Goal: Task Accomplishment & Management: Use online tool/utility

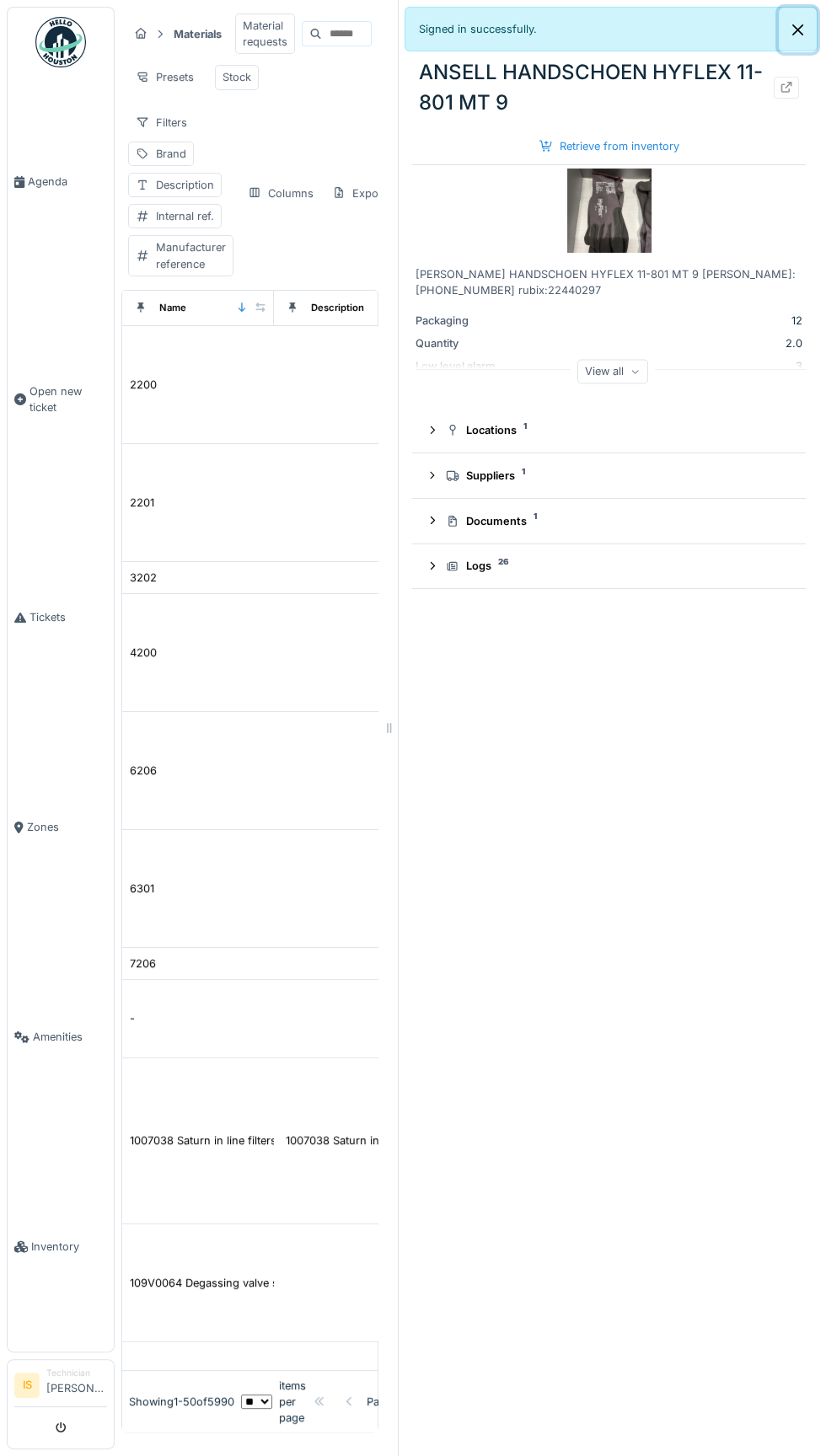
click at [798, 41] on button "Close" at bounding box center [798, 30] width 38 height 45
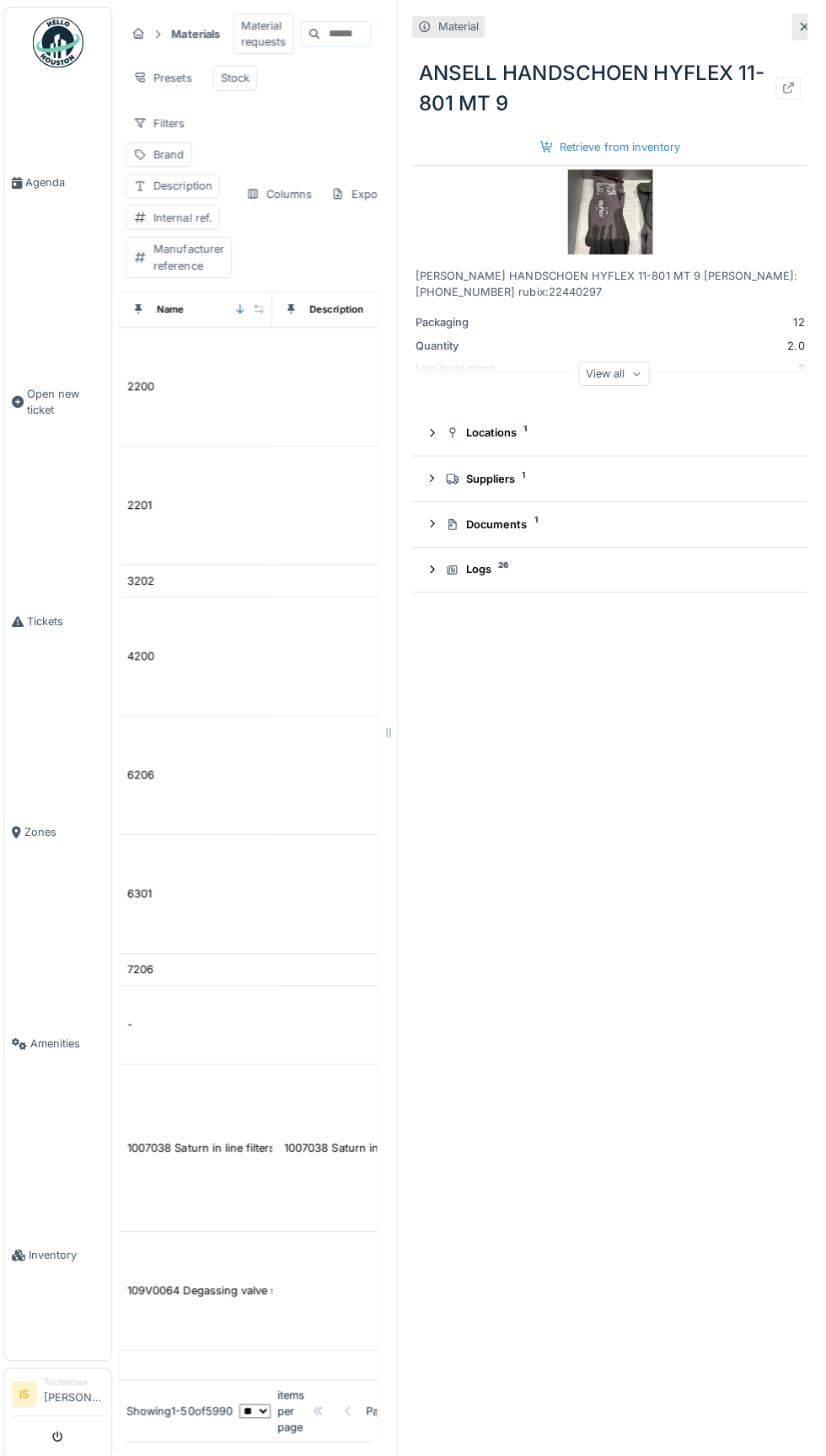
click at [794, 30] on div at bounding box center [797, 27] width 16 height 27
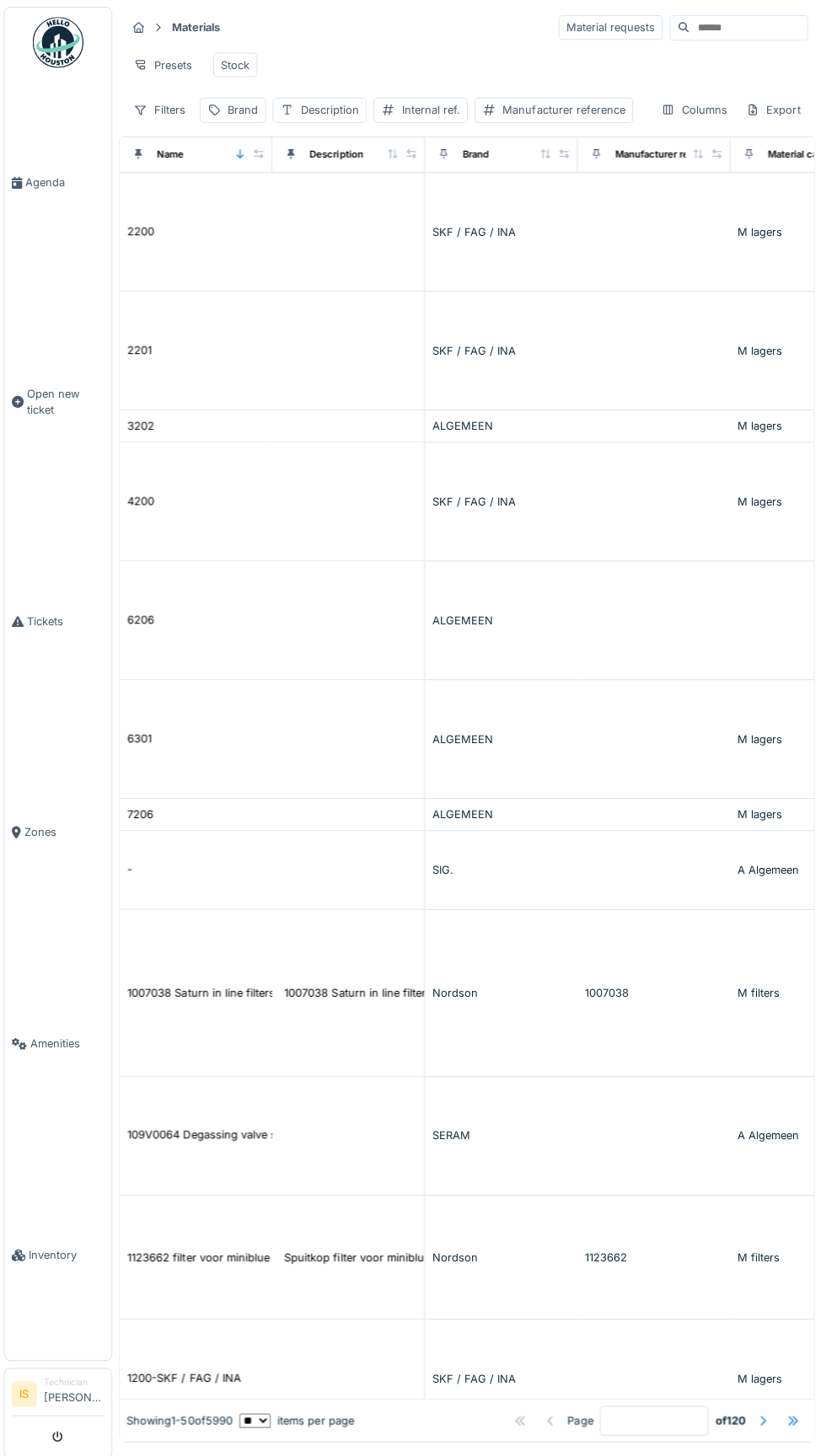
click at [688, 30] on input at bounding box center [747, 28] width 117 height 24
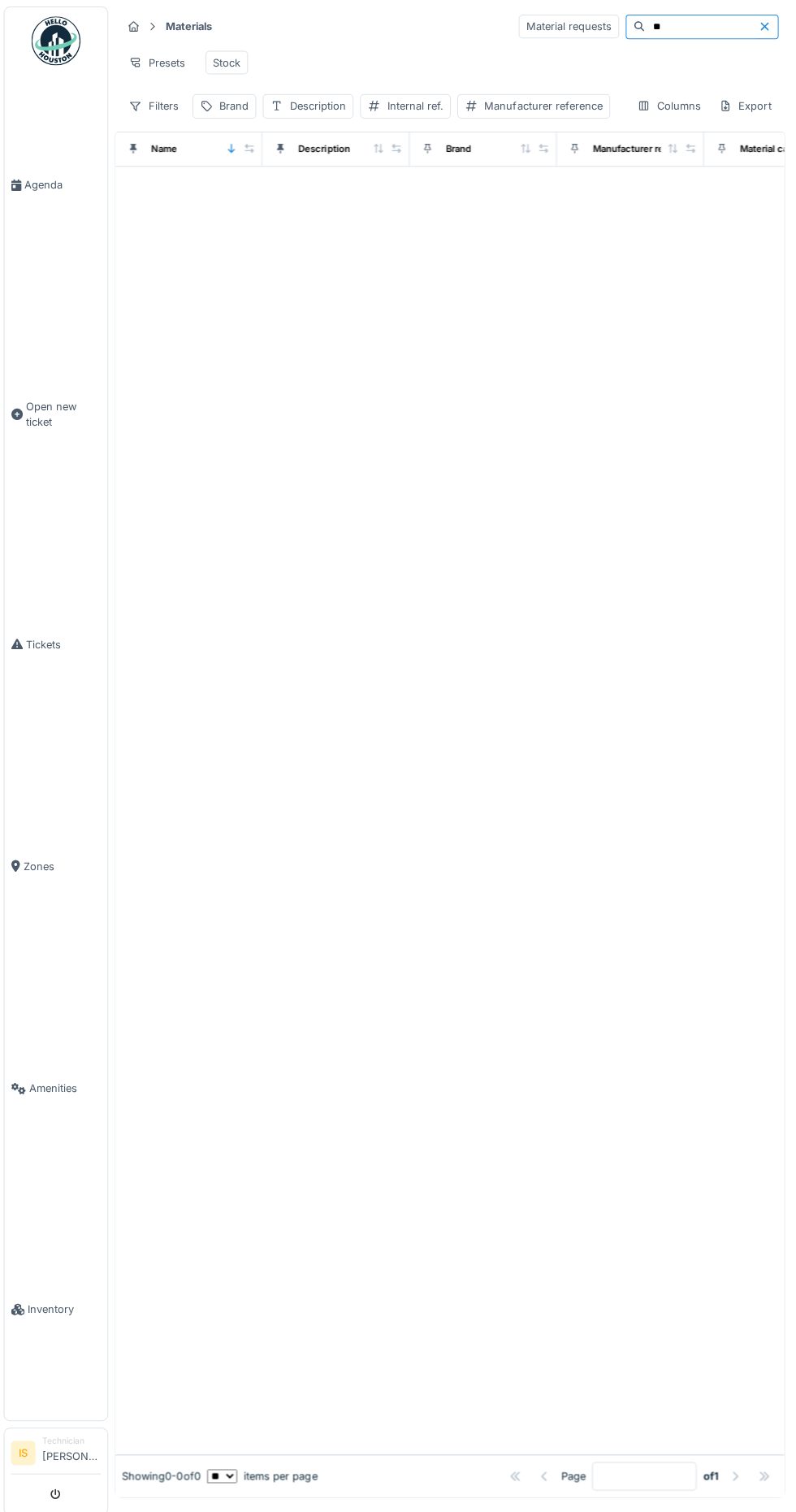
type input "*"
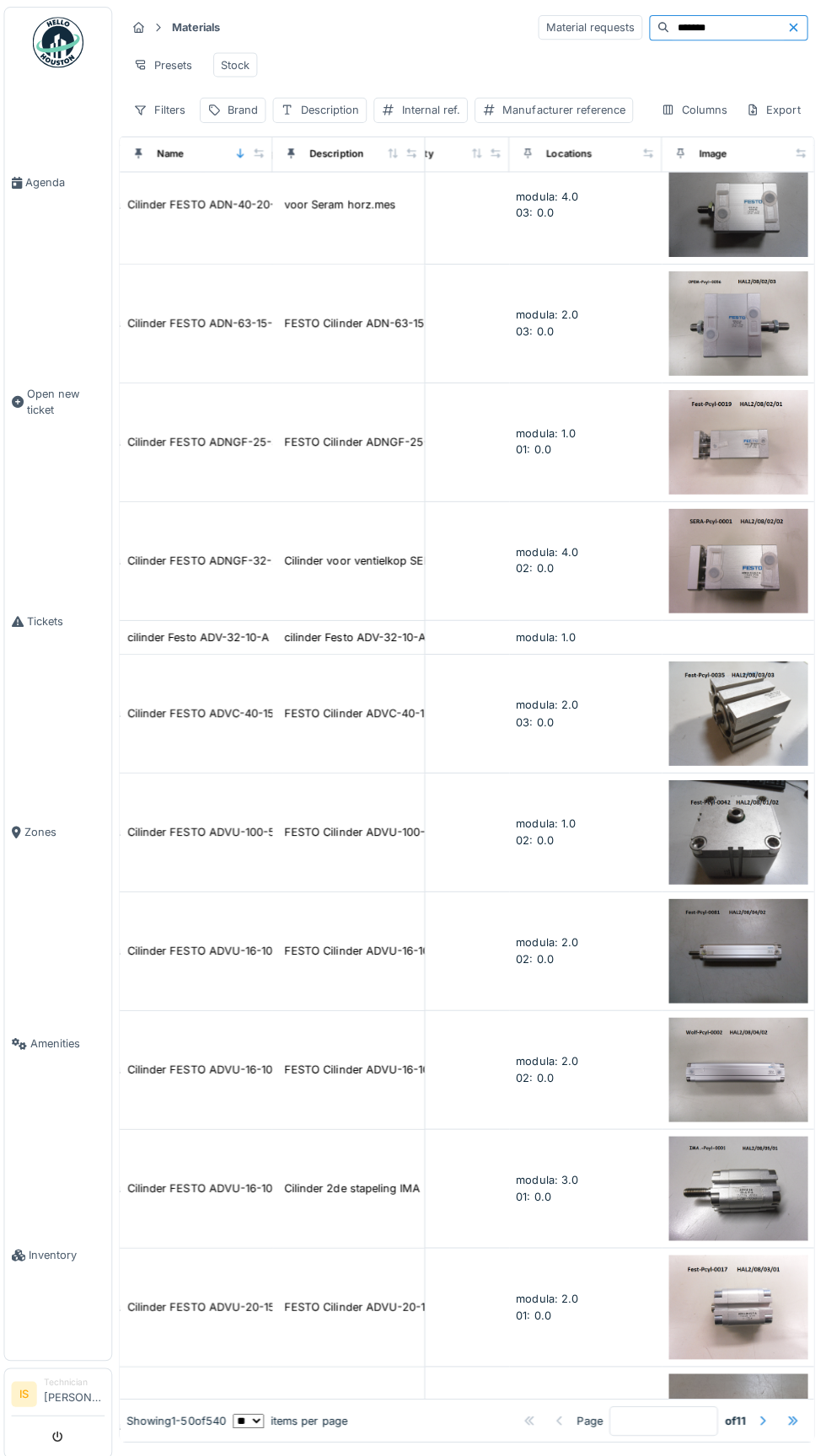
scroll to position [4800, 675]
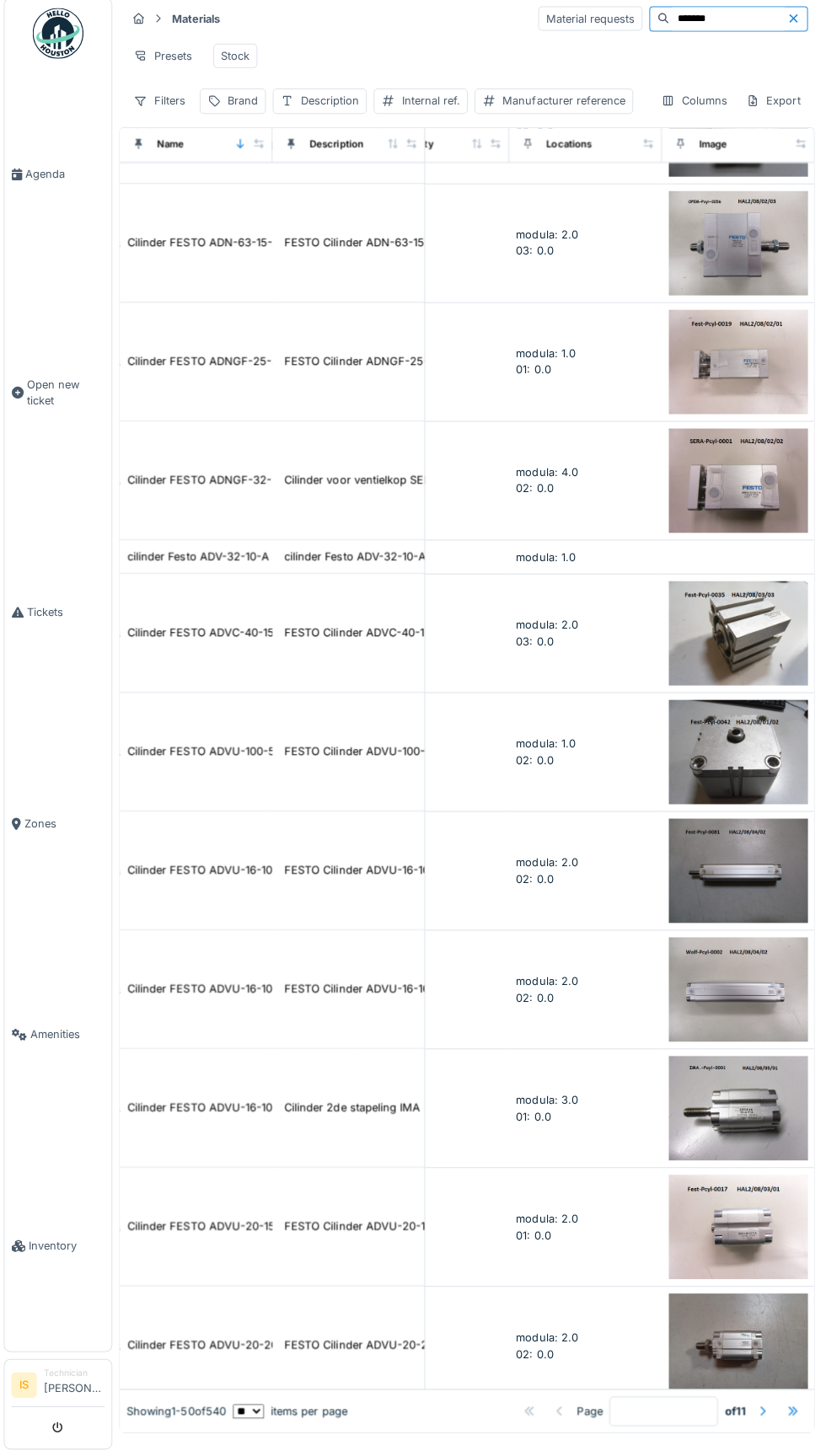
type input "*******"
click at [761, 1412] on div at bounding box center [761, 1411] width 13 height 16
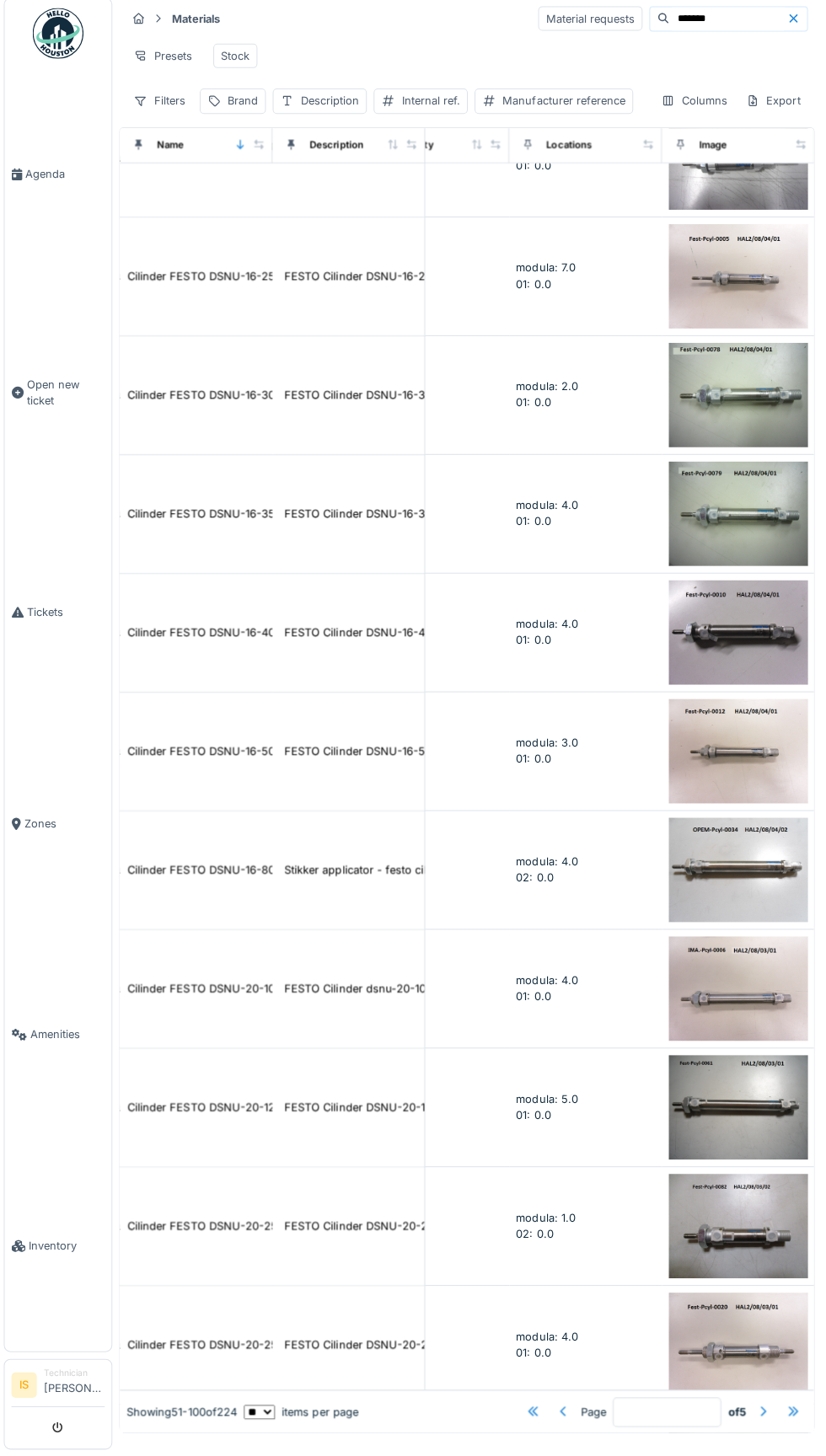
scroll to position [4674, 675]
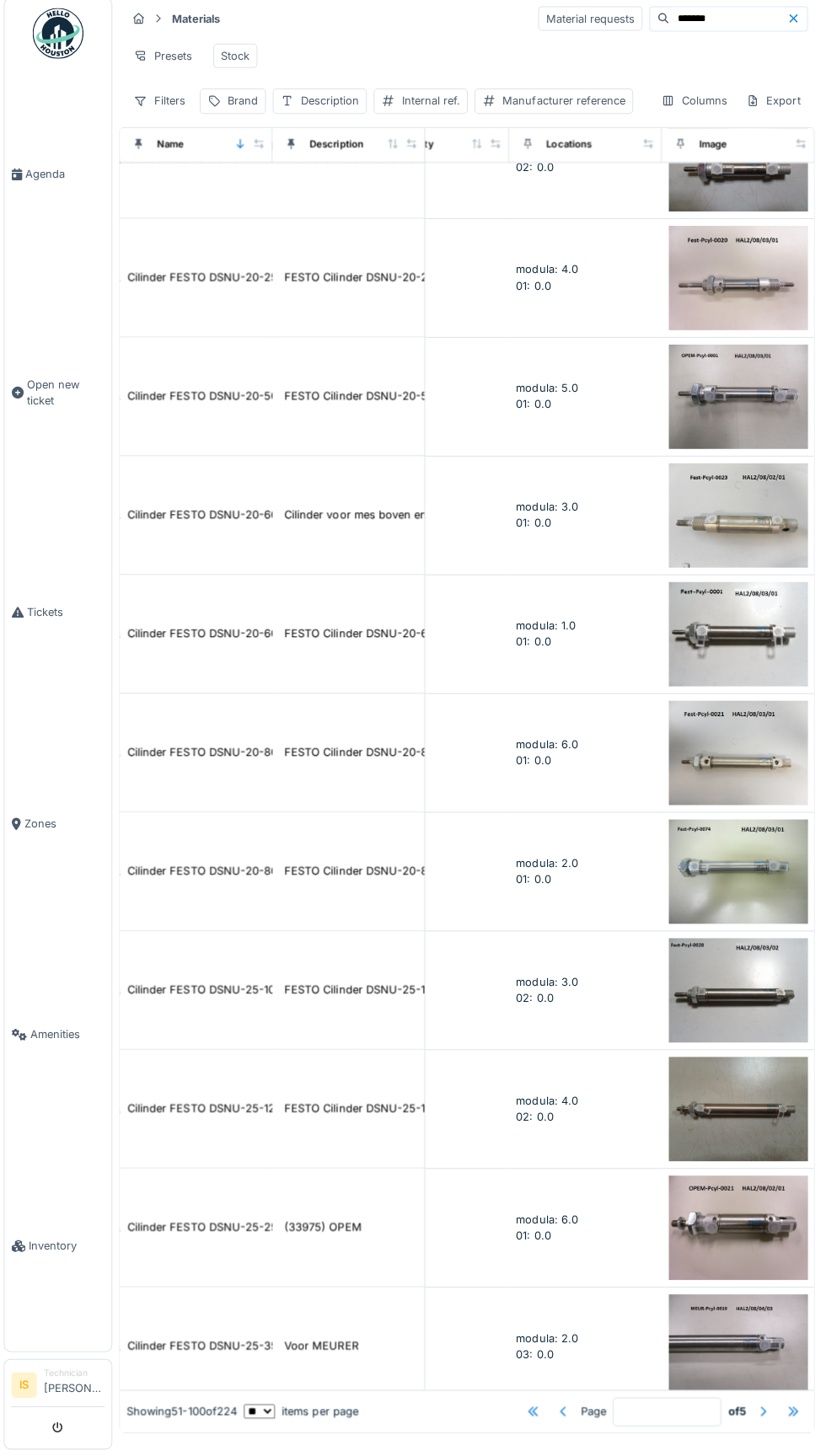
click at [755, 1412] on div at bounding box center [761, 1411] width 13 height 16
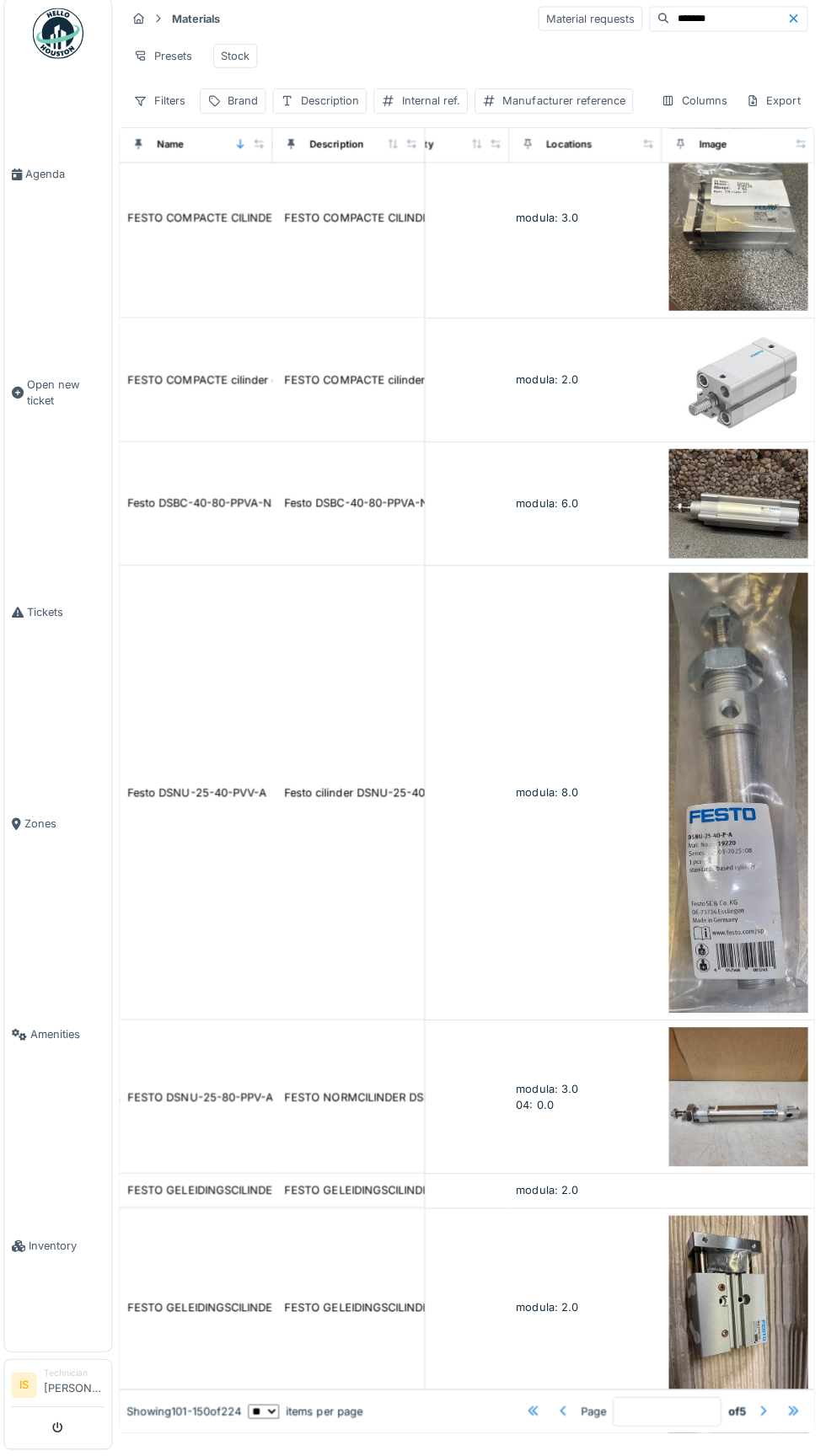
scroll to position [5473, 675]
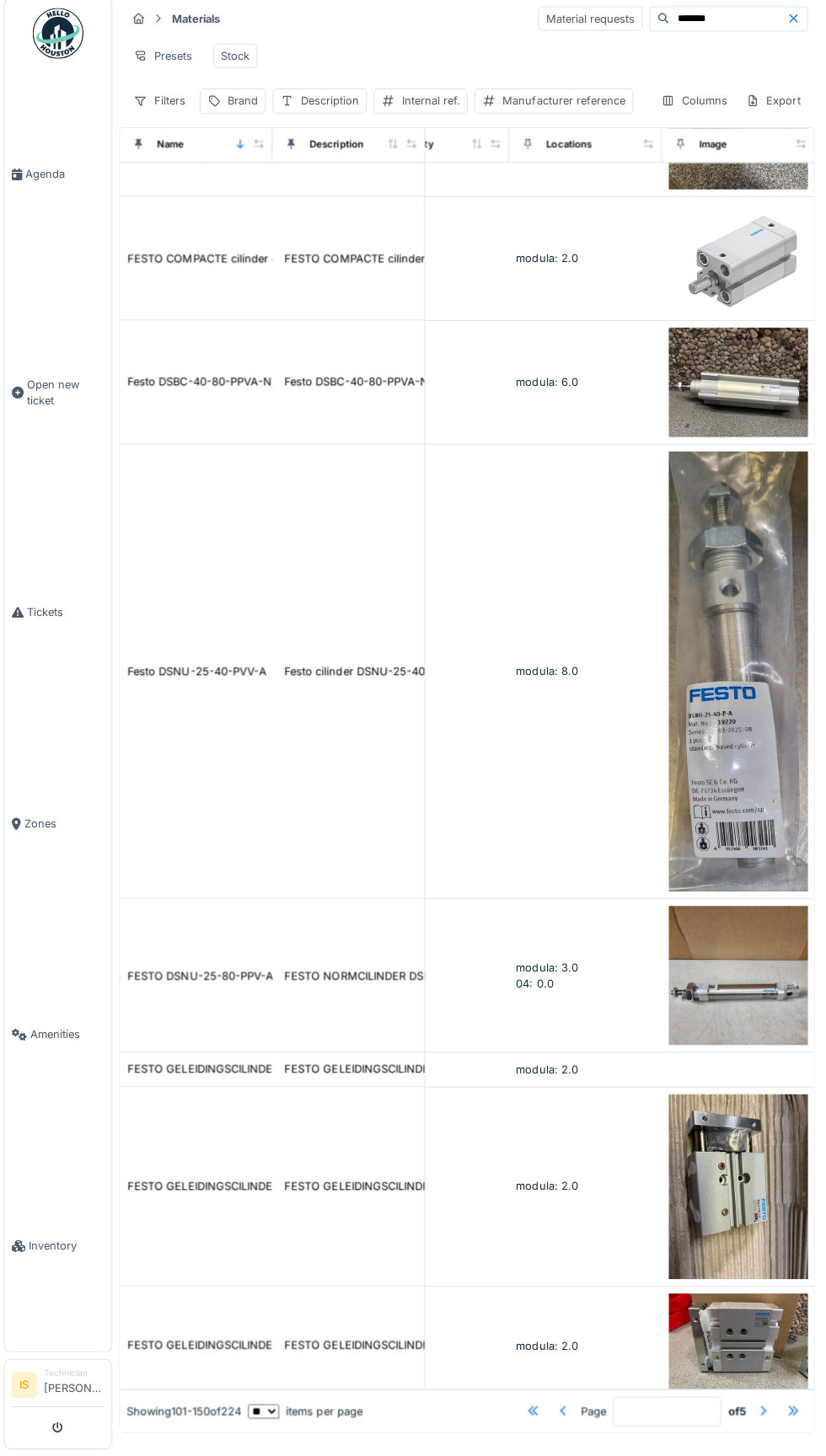
click at [761, 1411] on div at bounding box center [761, 1411] width 13 height 16
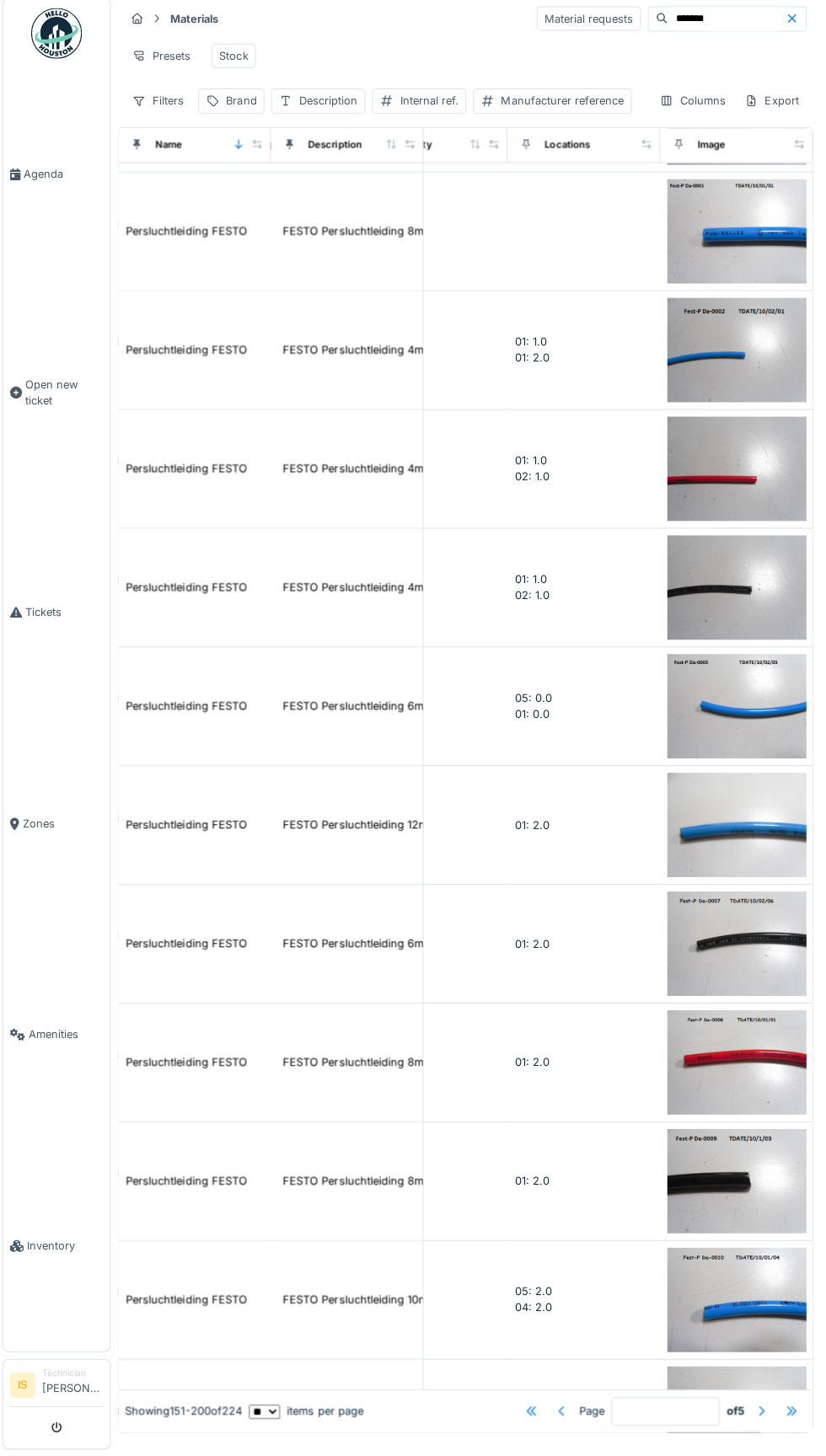
scroll to position [3894, 675]
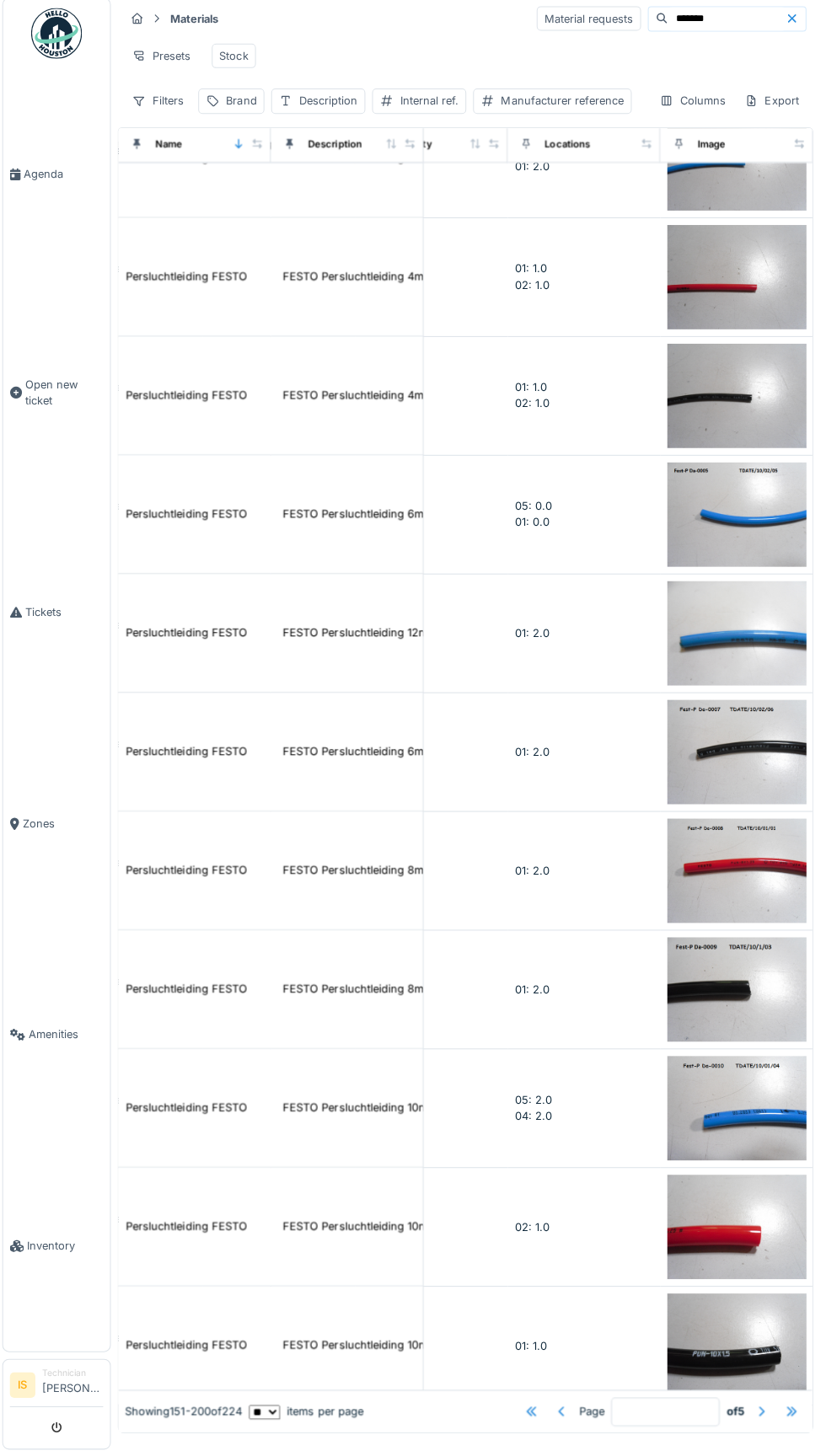
click at [761, 1414] on div at bounding box center [761, 1411] width 13 height 16
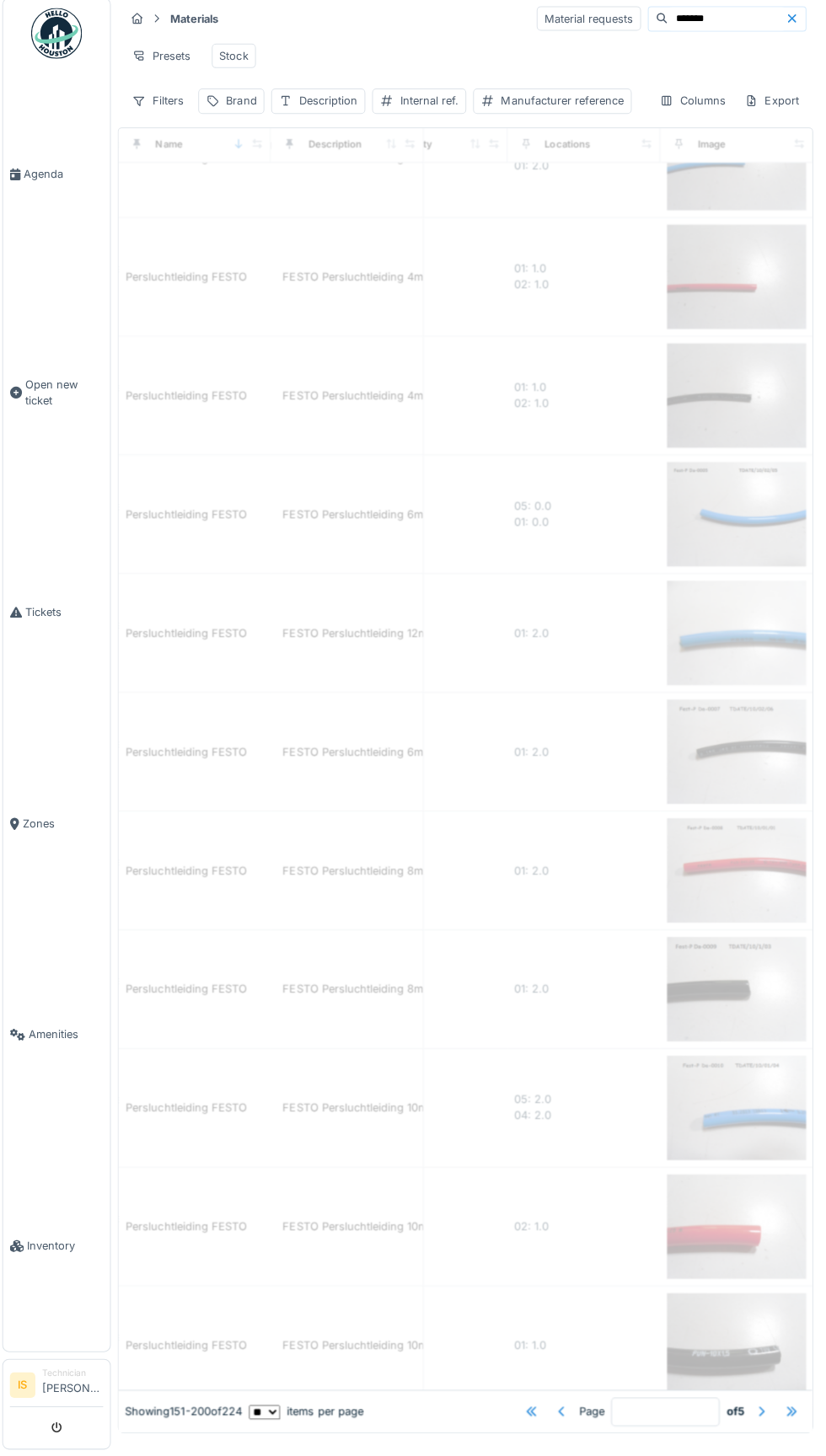
type input "*"
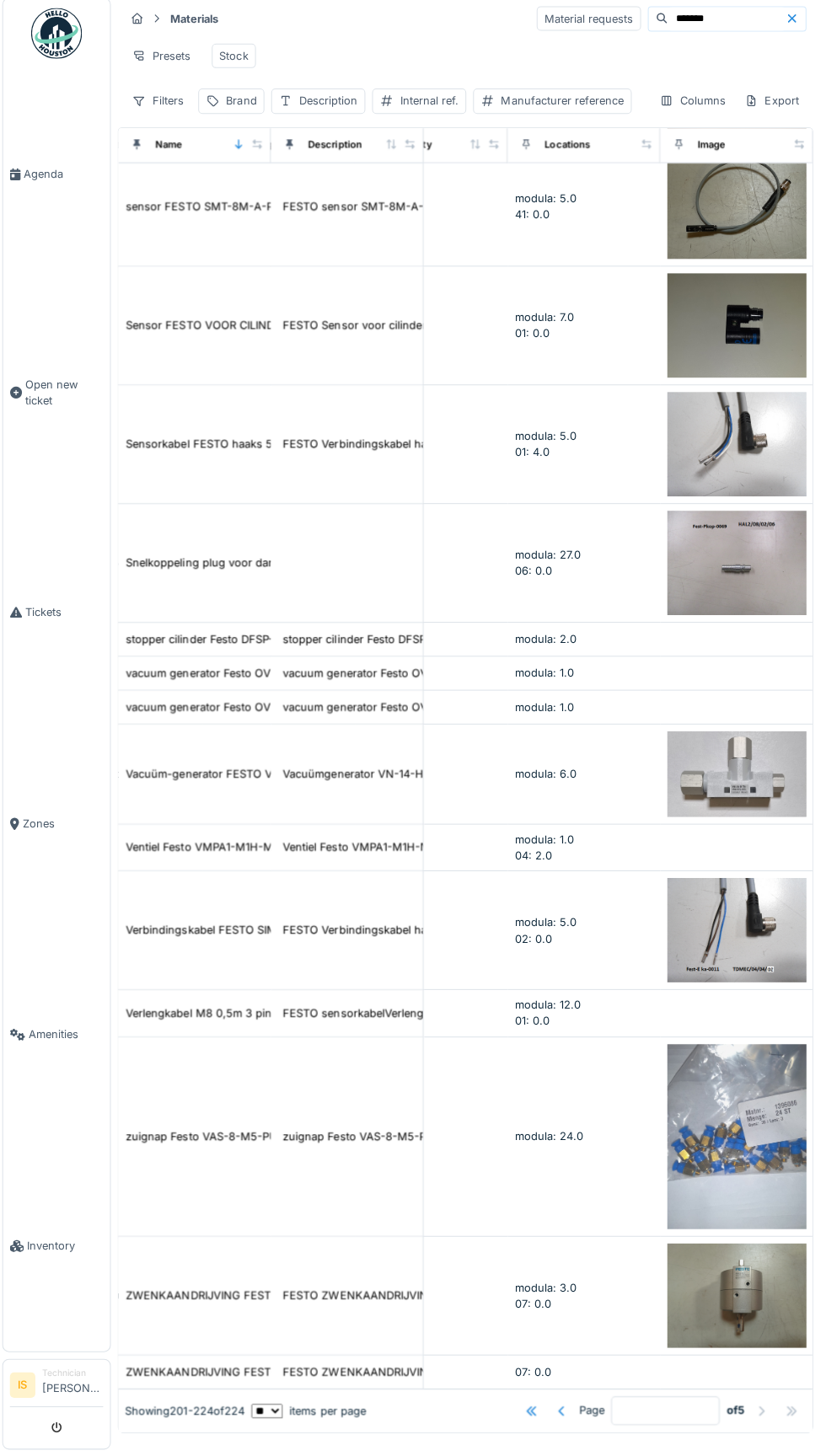
scroll to position [0, 675]
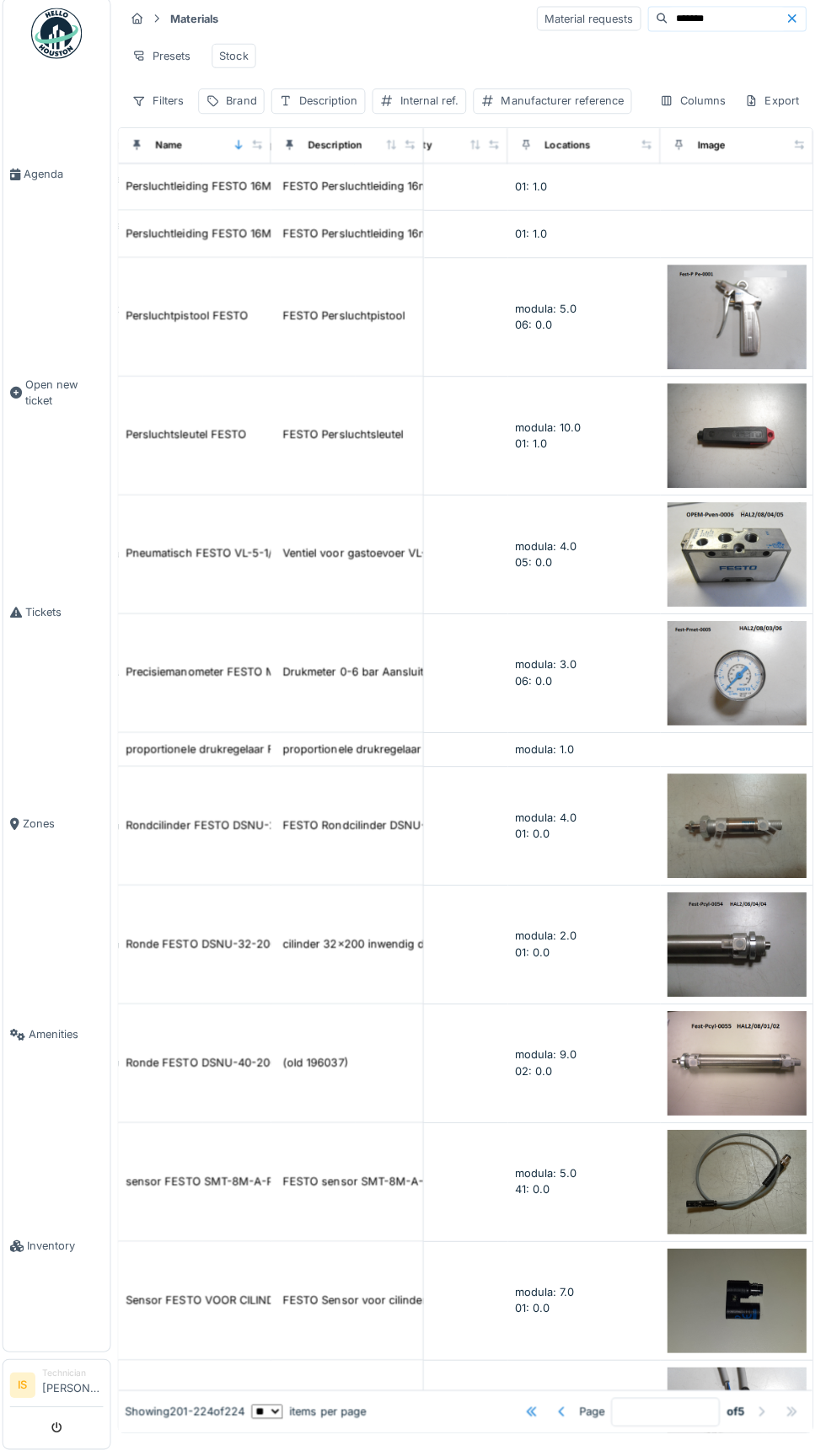
click at [546, 328] on span "06: 0.0" at bounding box center [534, 331] width 37 height 12
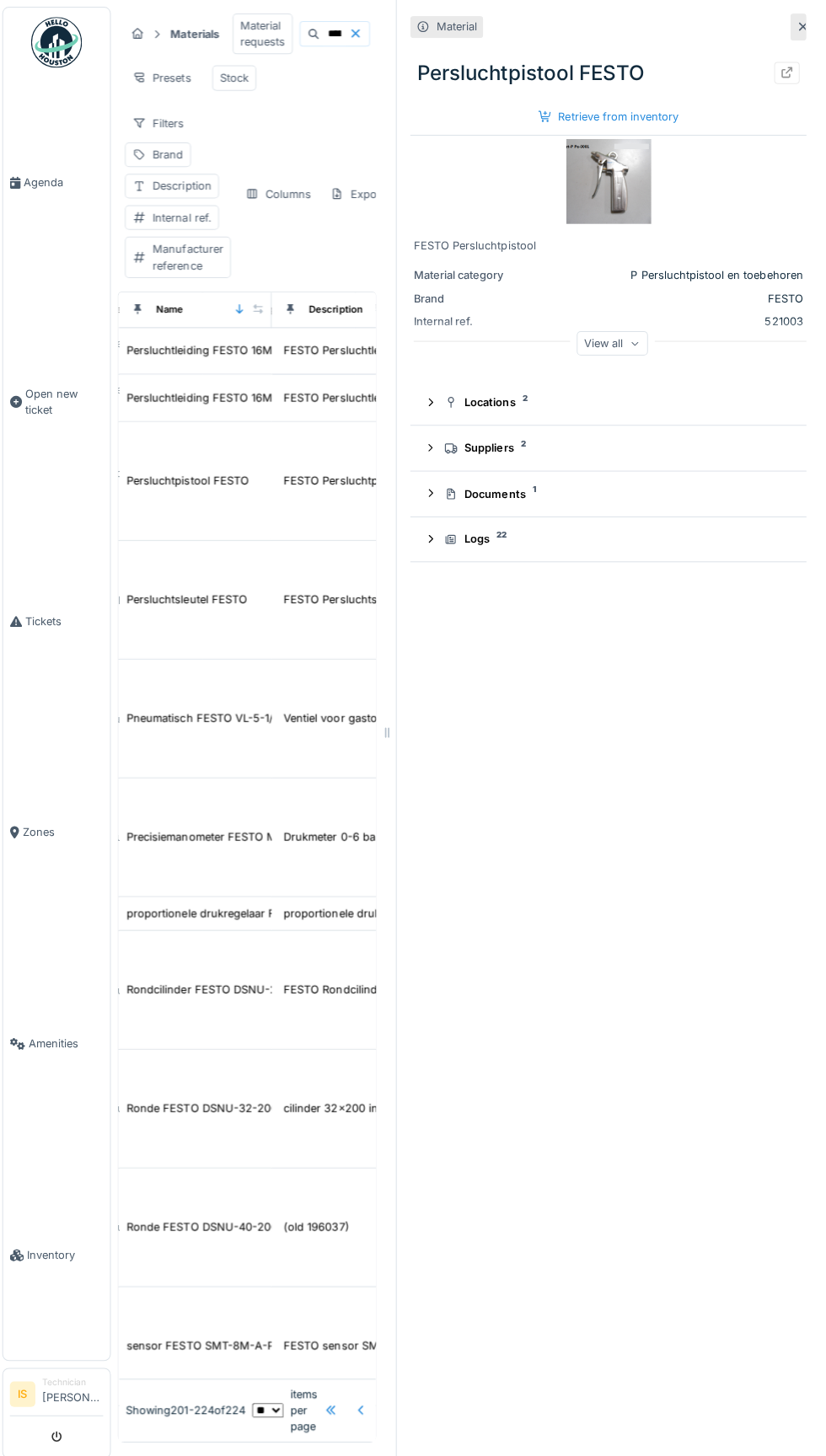
click at [643, 116] on div "Retrieve from inventory" at bounding box center [610, 116] width 153 height 23
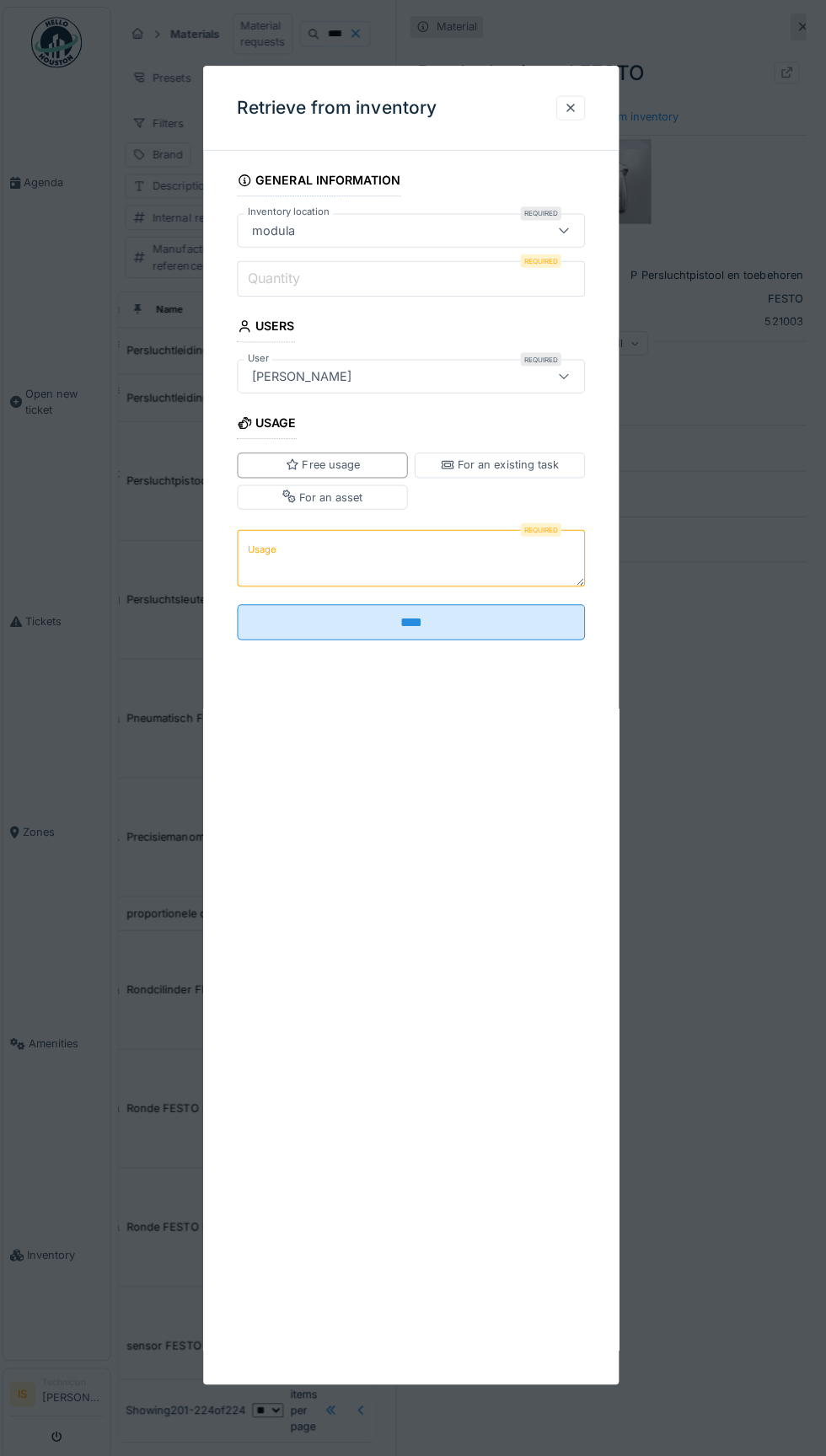
click at [401, 273] on input "Quantity" at bounding box center [413, 276] width 346 height 35
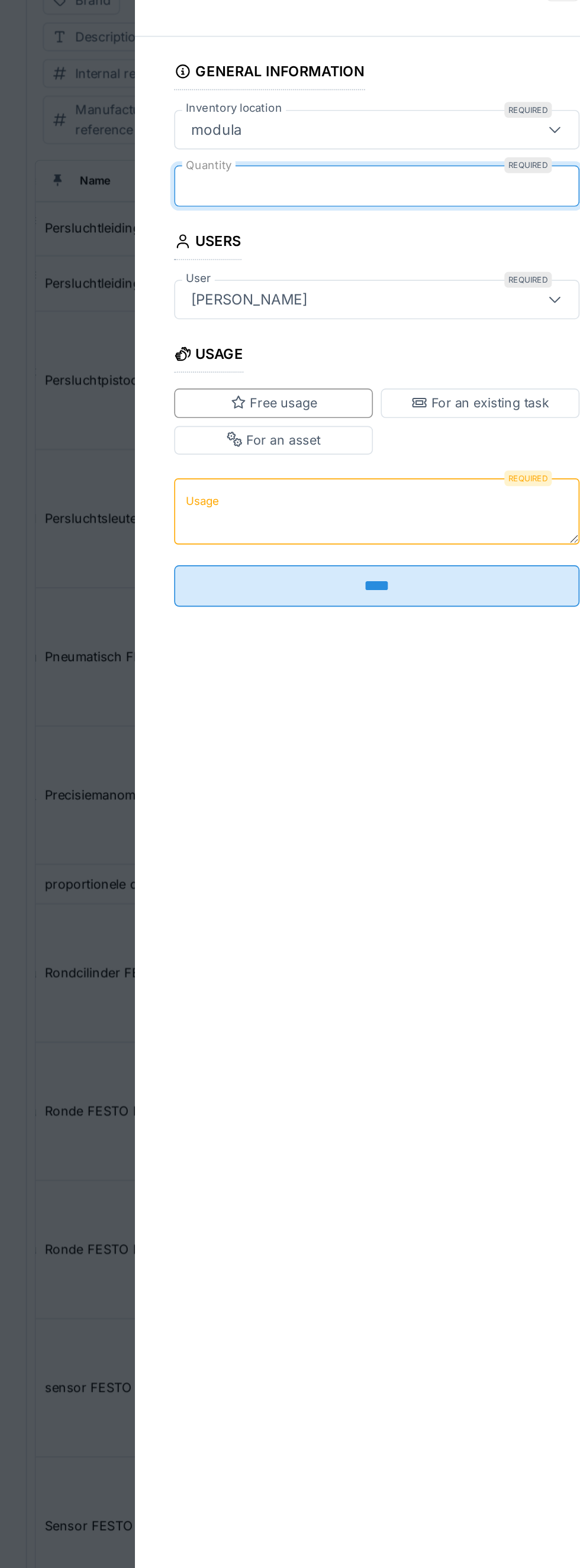
type input "*"
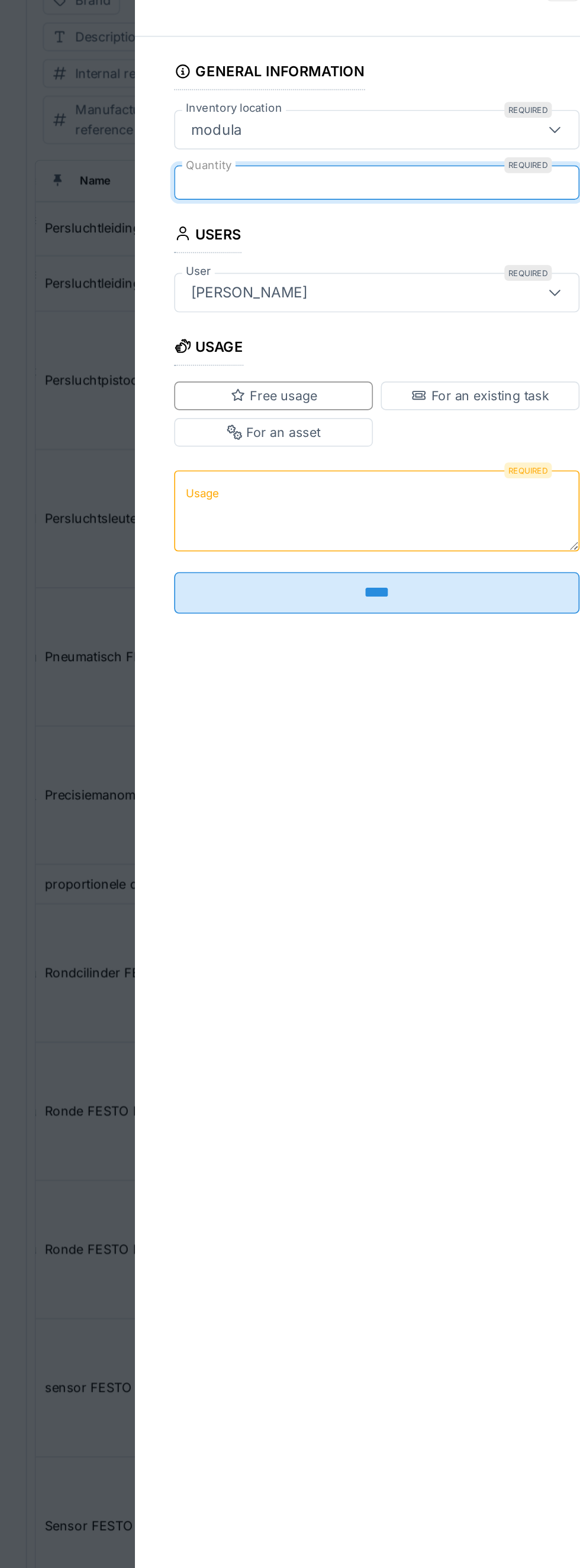
click at [241, 410] on textarea "Usage" at bounding box center [290, 414] width 243 height 48
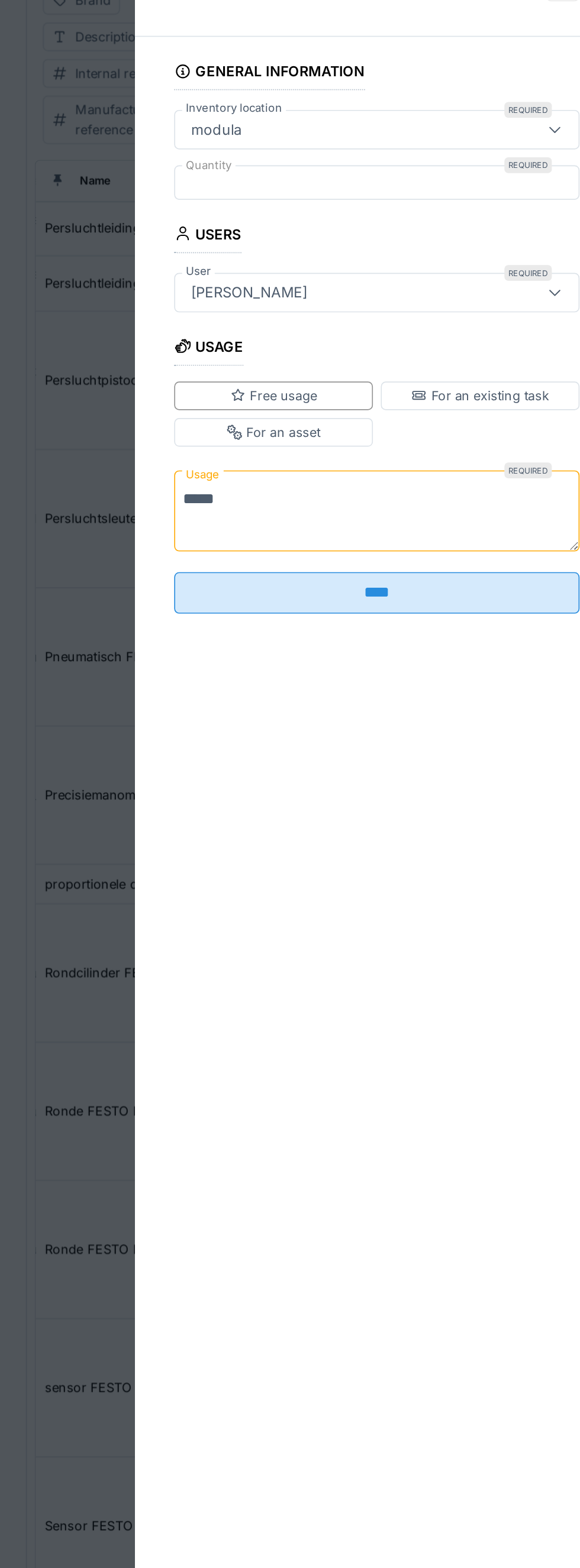
type textarea "*****"
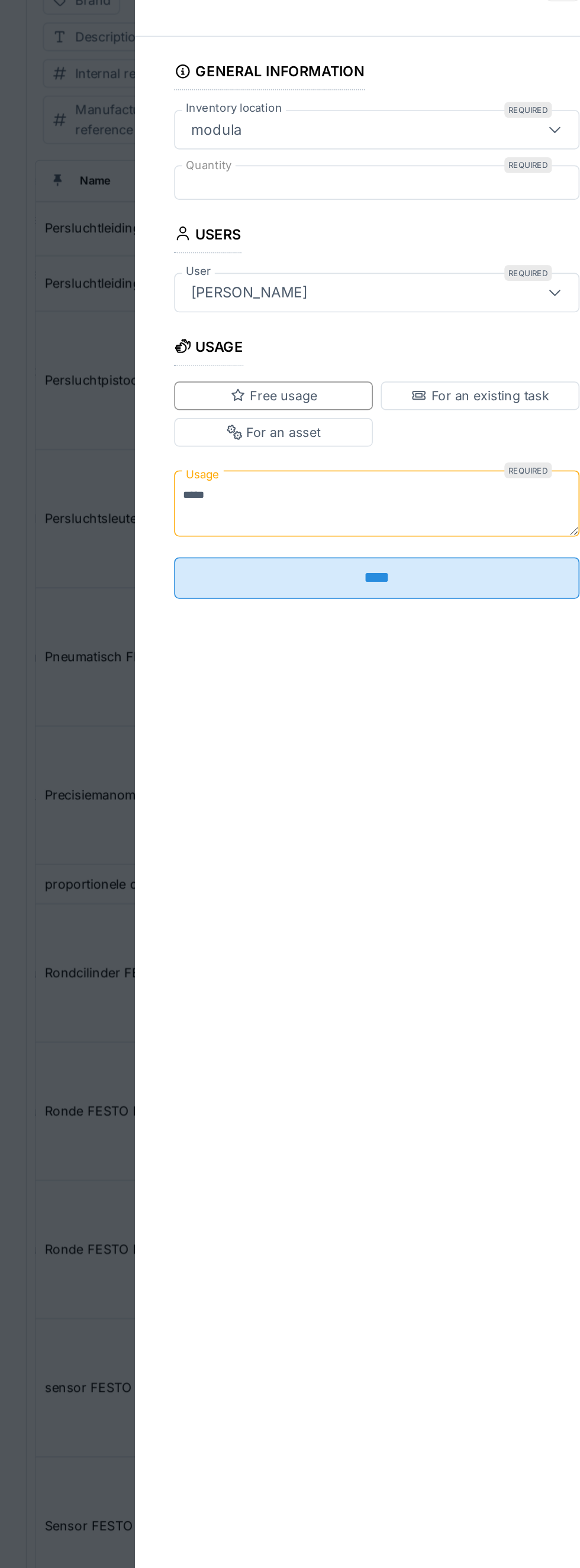
click at [317, 462] on input "****" at bounding box center [290, 454] width 243 height 25
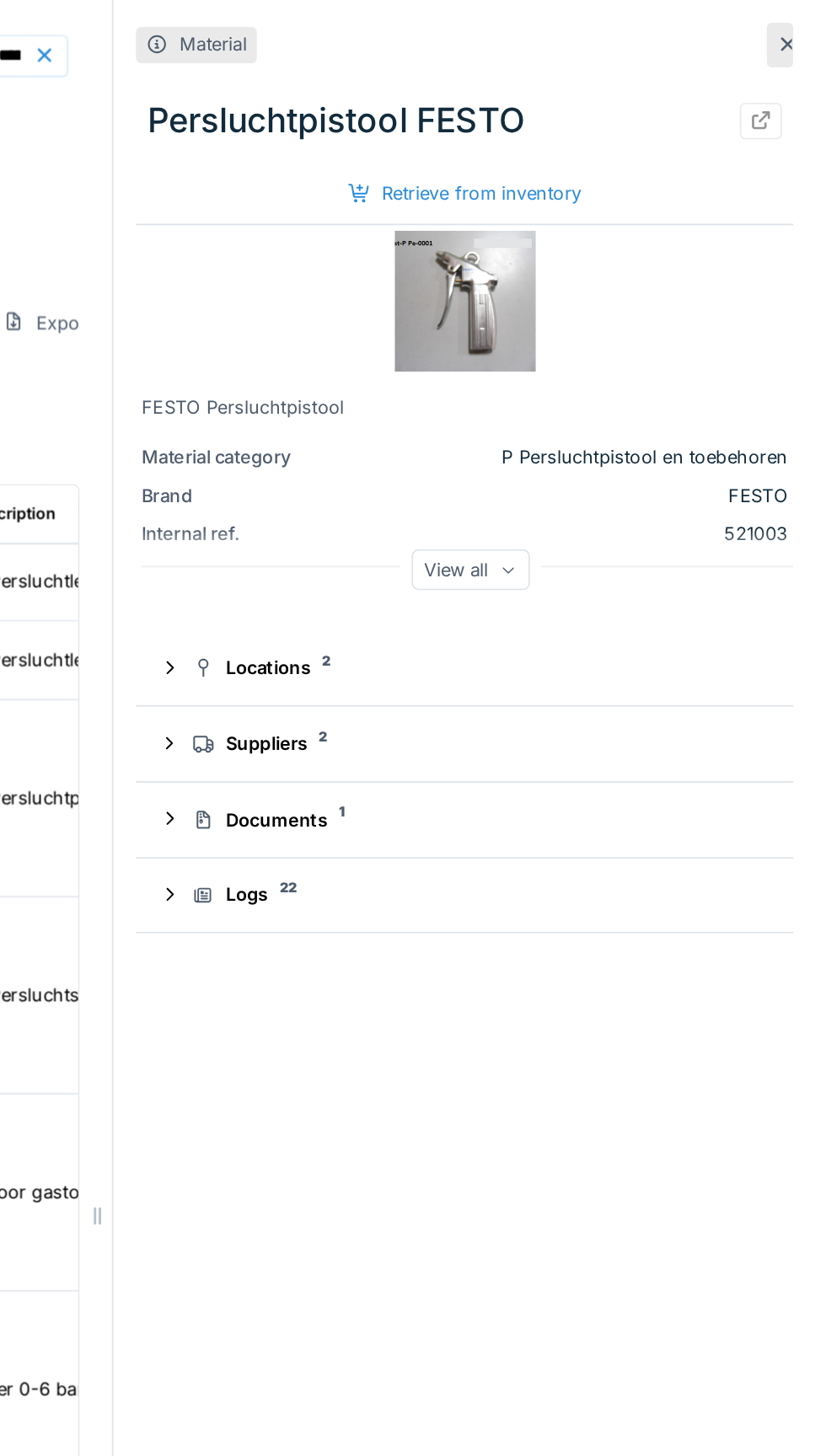
click at [793, 31] on div at bounding box center [797, 27] width 16 height 27
